Goal: Task Accomplishment & Management: Complete application form

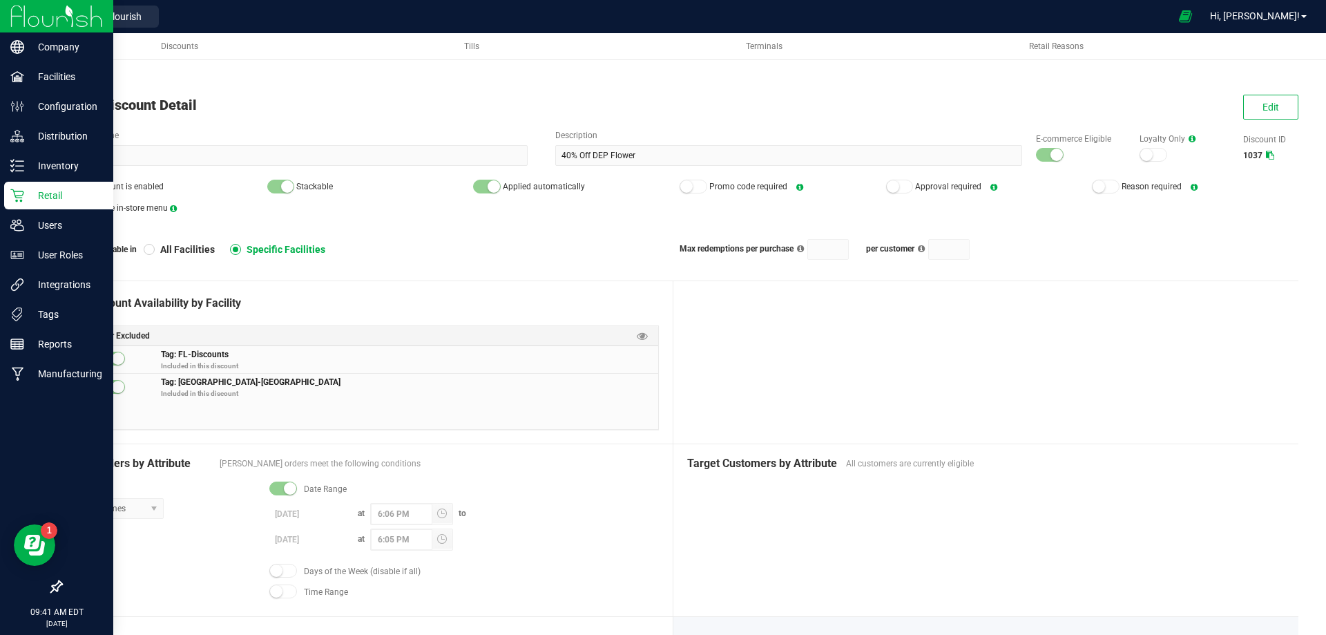
click at [66, 19] on img at bounding box center [56, 16] width 93 height 32
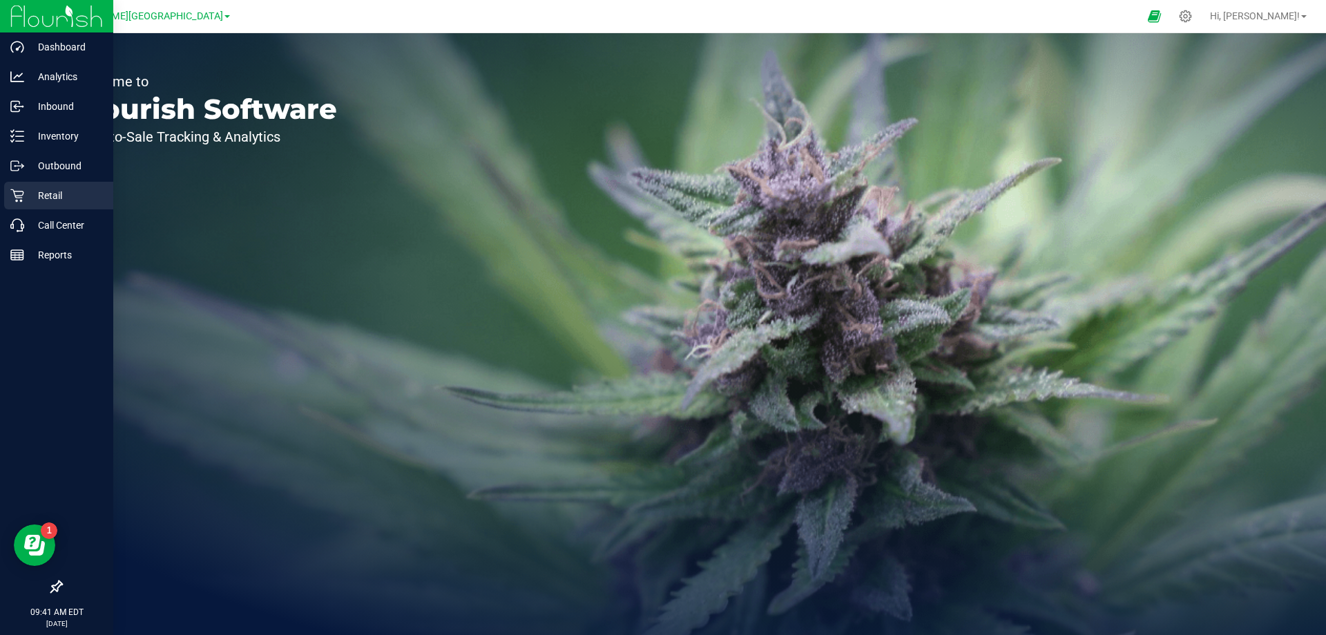
click at [52, 195] on p "Retail" at bounding box center [65, 195] width 83 height 17
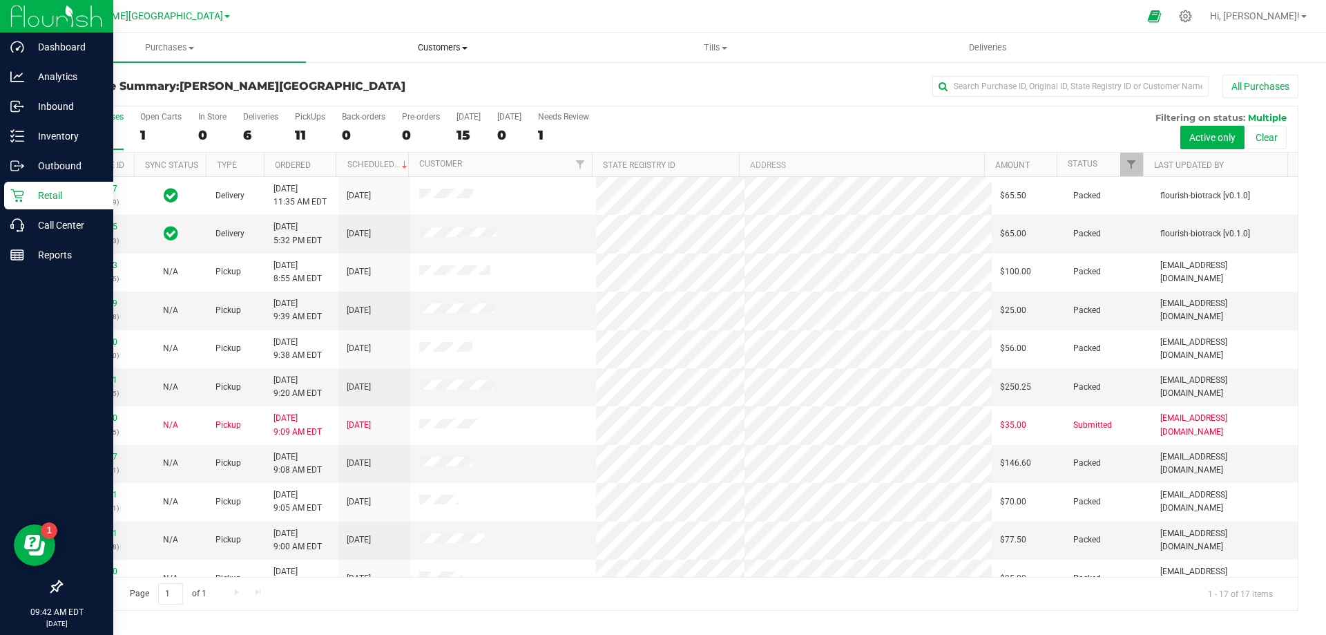
click at [435, 38] on uib-tab-heading "Customers All customers Add a new customer All physicians" at bounding box center [442, 48] width 271 height 28
click at [367, 85] on span "All customers" at bounding box center [355, 83] width 99 height 12
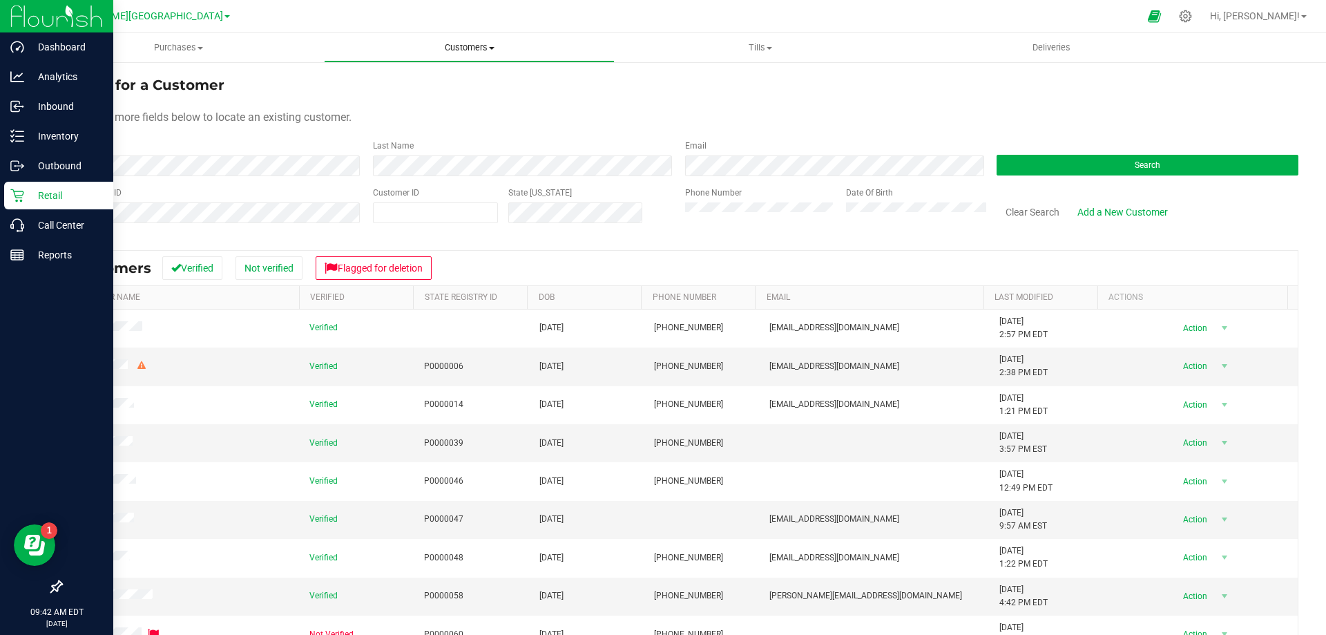
click at [483, 48] on span "Customers" at bounding box center [469, 47] width 289 height 12
click at [380, 118] on span "All physicians" at bounding box center [373, 116] width 99 height 12
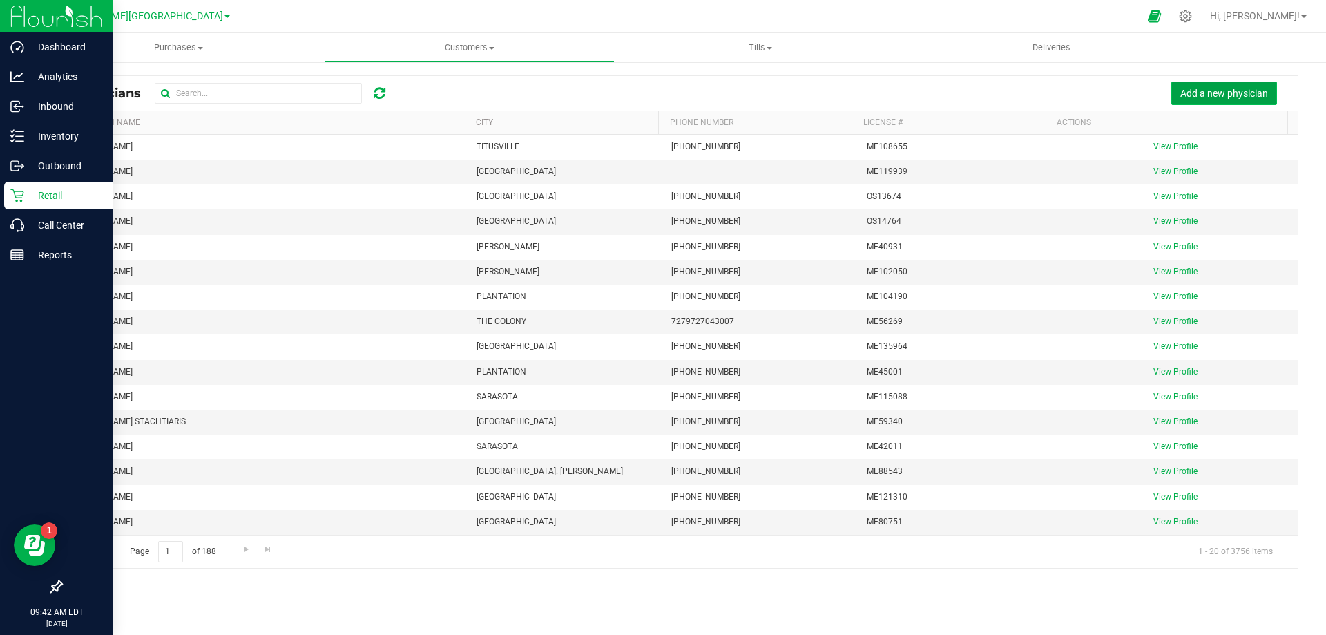
click at [1197, 93] on span "Add a new physician" at bounding box center [1224, 93] width 88 height 11
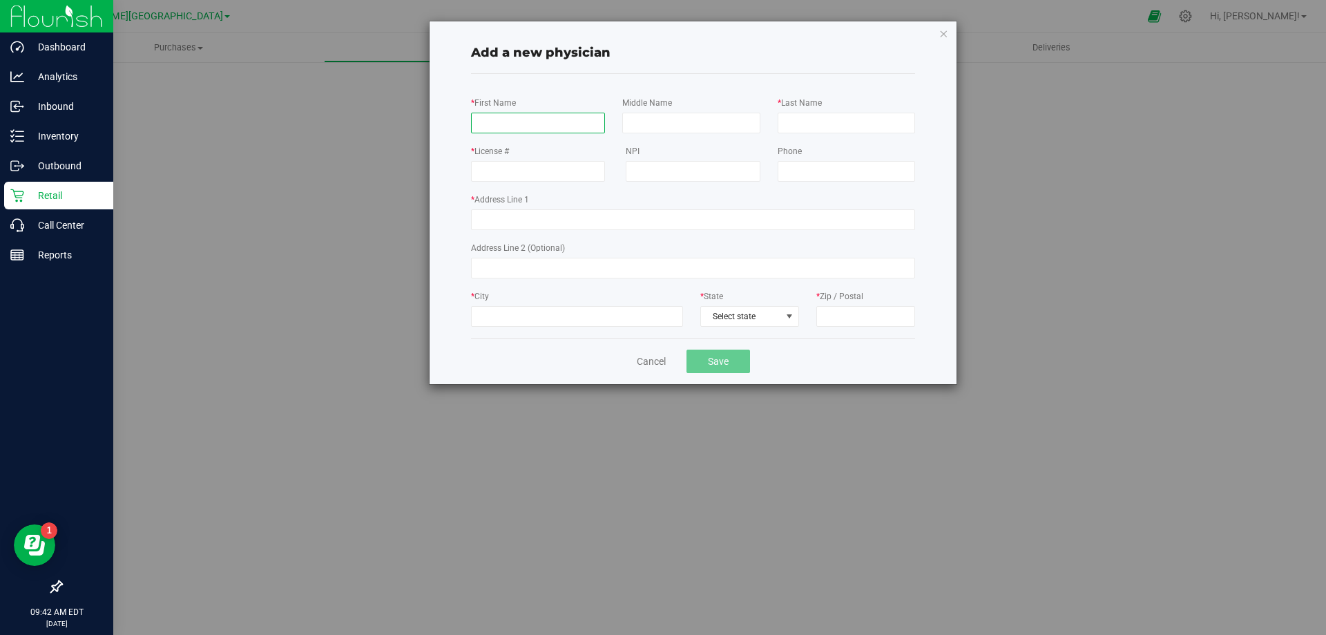
click at [537, 132] on input "* First Name" at bounding box center [538, 123] width 134 height 21
type input "Angelique"
click at [804, 122] on input "* Last Name" at bounding box center [846, 123] width 137 height 21
type input "[PERSON_NAME]"
click at [500, 177] on input "* License #" at bounding box center [538, 171] width 134 height 21
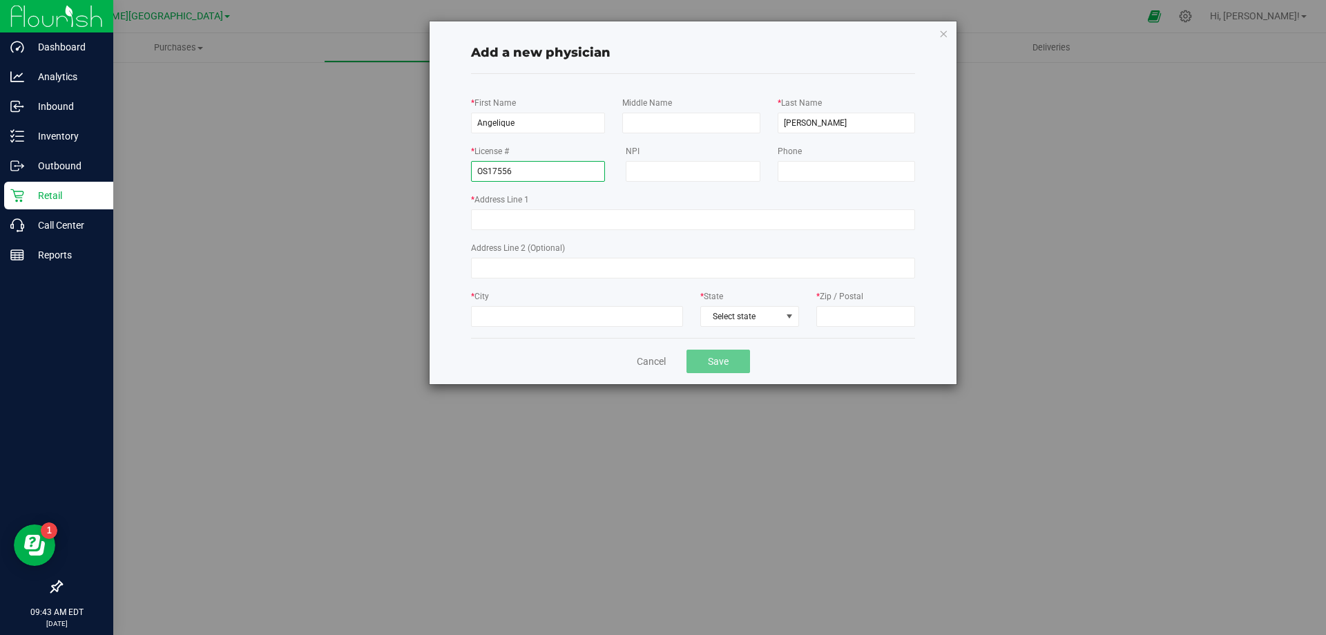
type input "OS17556"
click at [829, 155] on div "Phone" at bounding box center [848, 163] width 155 height 38
click at [829, 162] on input "tel" at bounding box center [846, 171] width 137 height 21
type input "[PHONE_NUMBER]"
click at [777, 320] on span "Select state" at bounding box center [749, 316] width 97 height 19
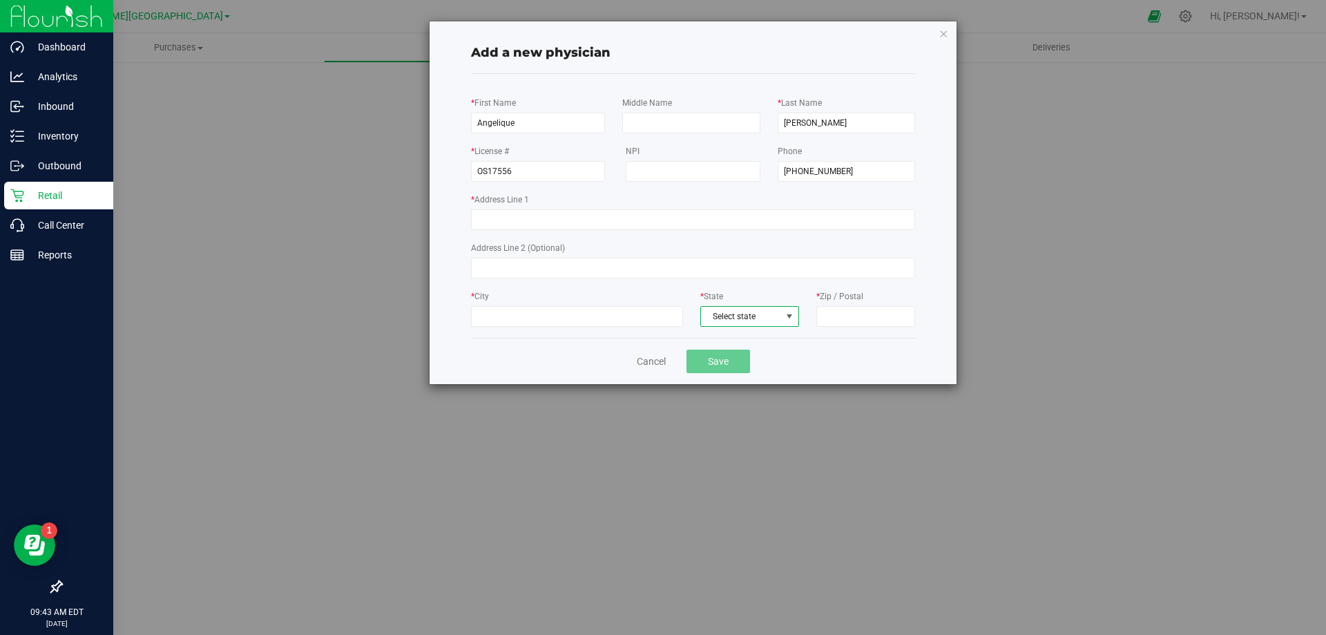
click at [777, 320] on span "Select state" at bounding box center [749, 316] width 97 height 19
click at [778, 320] on span "Select state" at bounding box center [749, 316] width 97 height 19
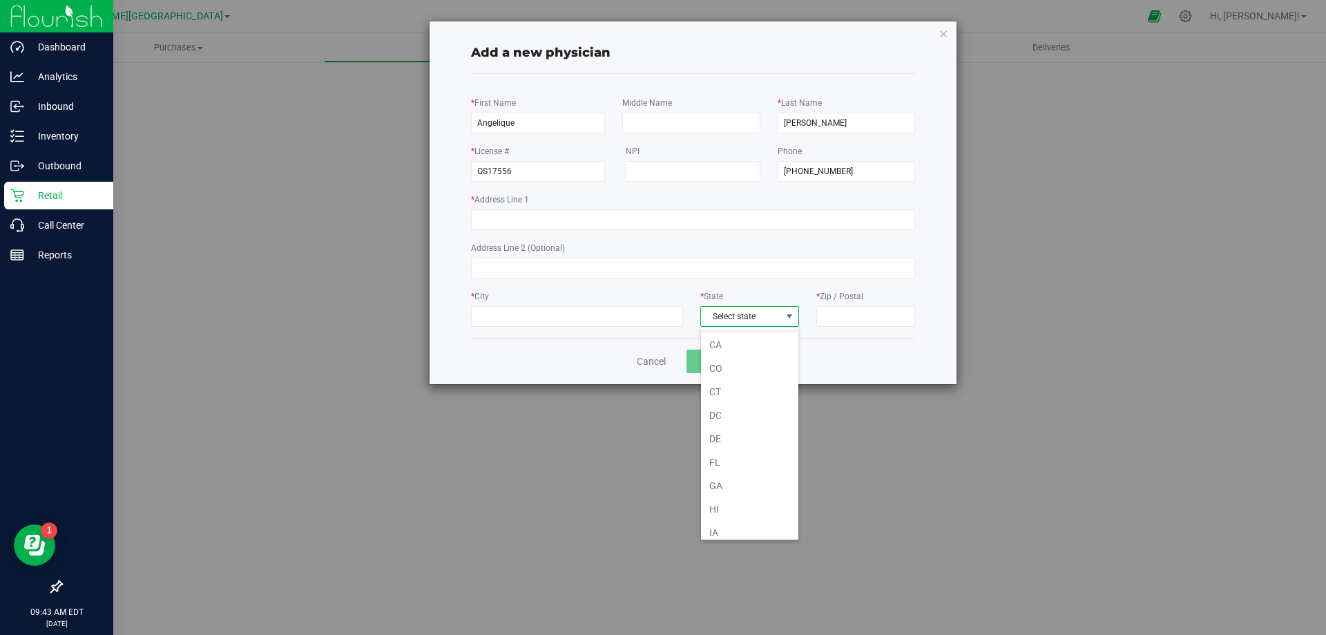
scroll to position [207, 0]
click at [737, 347] on li "FL" at bounding box center [749, 345] width 97 height 23
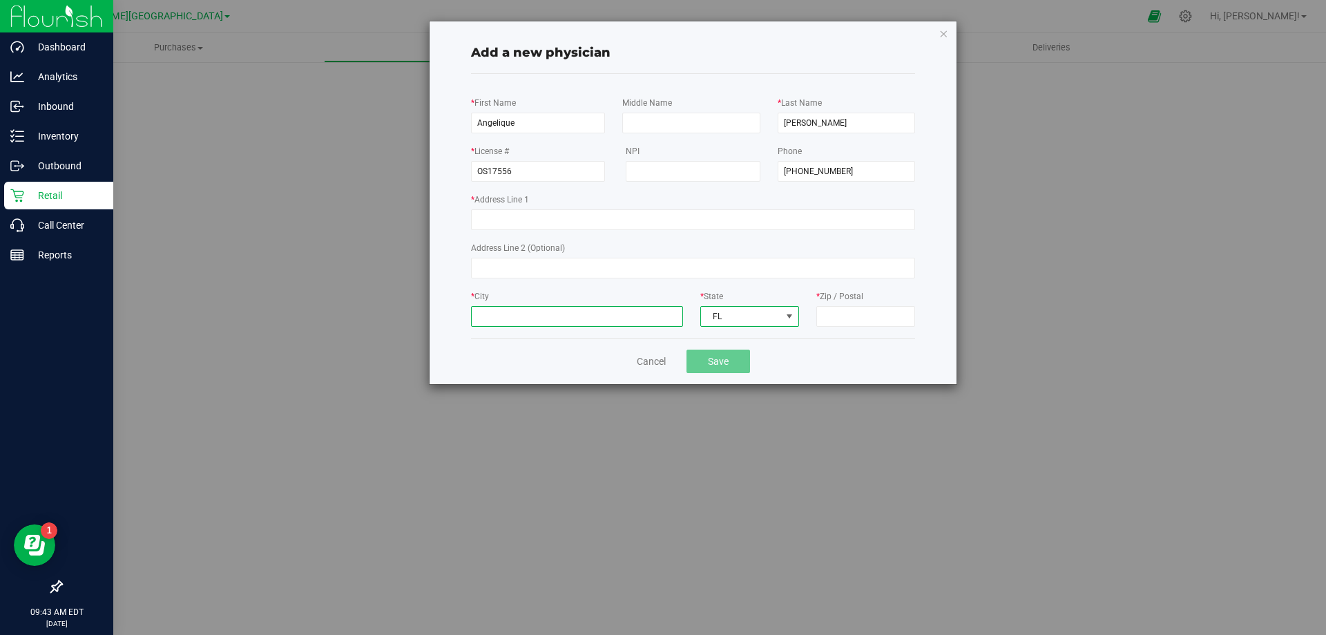
click at [530, 317] on input "* City" at bounding box center [577, 316] width 212 height 21
type input "Orlando"
click at [848, 309] on input "* Zip / Postal" at bounding box center [865, 316] width 99 height 21
type input "32801"
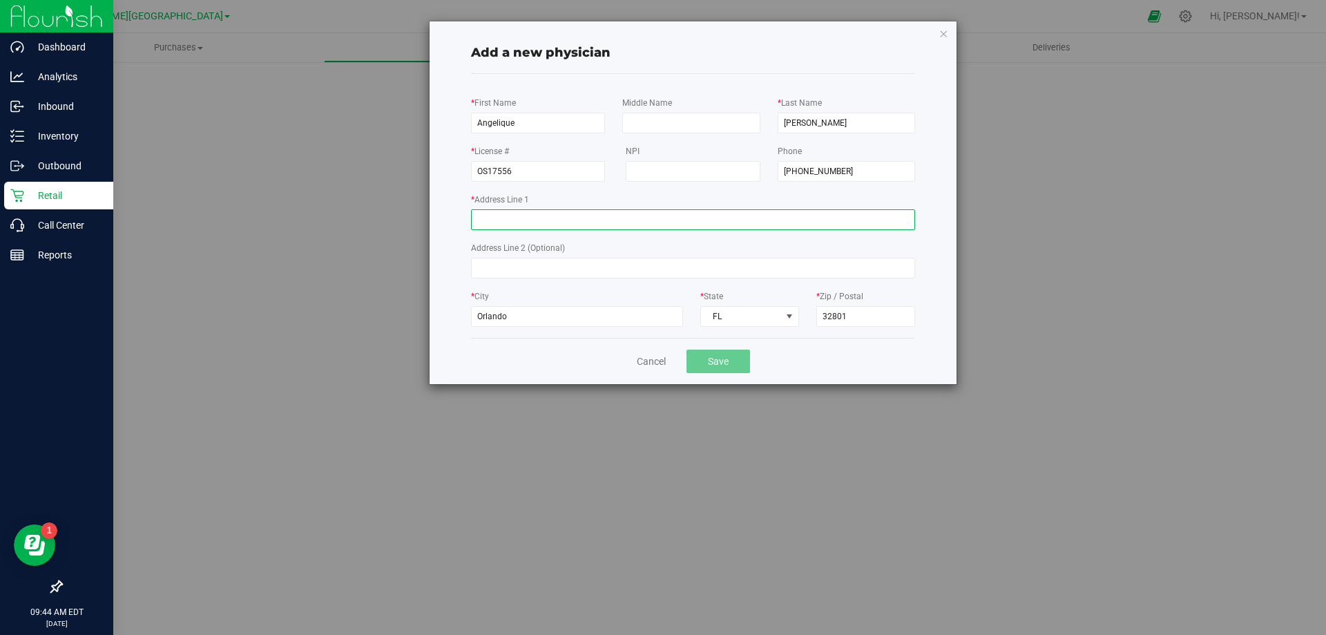
click at [534, 229] on input "* Address Line 1" at bounding box center [693, 219] width 444 height 21
click at [496, 214] on input "[STREET_ADDRESS]" at bounding box center [693, 219] width 444 height 21
type input "[STREET_ADDRESS]"
click at [724, 358] on button "Save" at bounding box center [718, 360] width 64 height 23
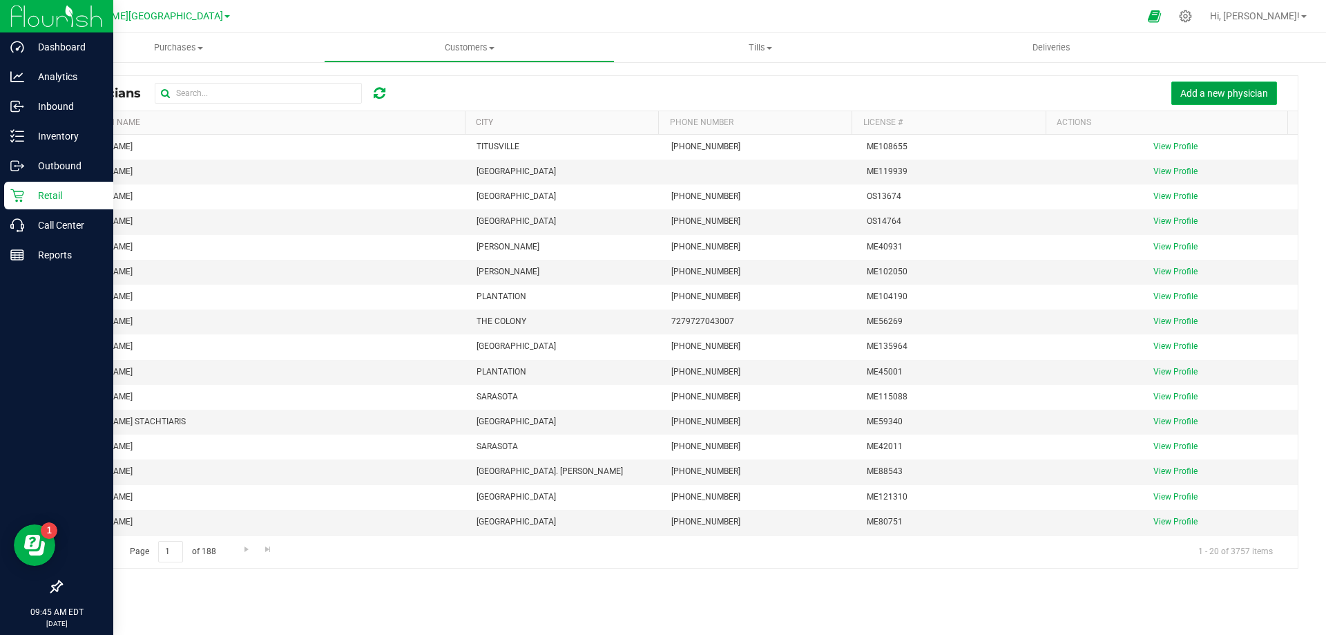
click at [1220, 98] on span "Add a new physician" at bounding box center [1224, 93] width 88 height 11
